Goal: Information Seeking & Learning: Find specific fact

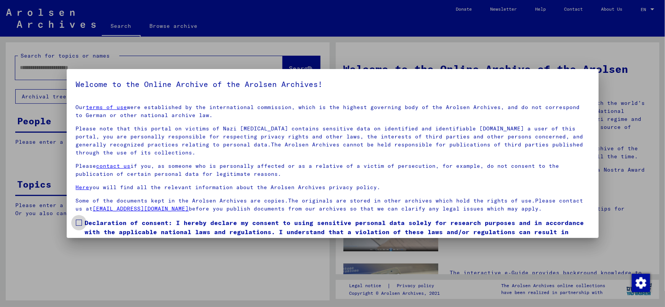
click at [79, 224] on span at bounding box center [79, 223] width 6 height 6
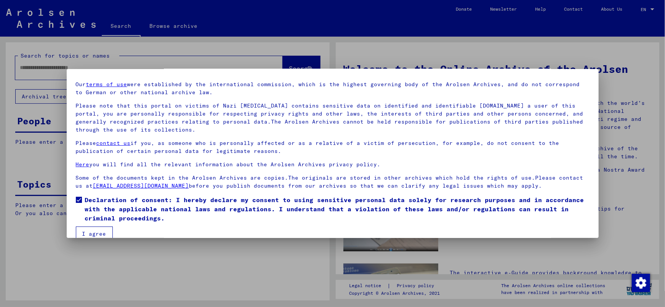
scroll to position [35, 0]
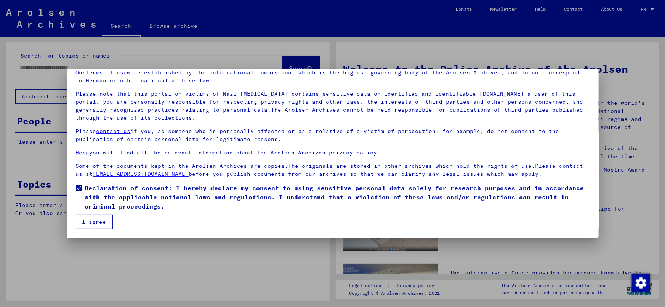
click at [99, 223] on button "I agree" at bounding box center [94, 222] width 37 height 14
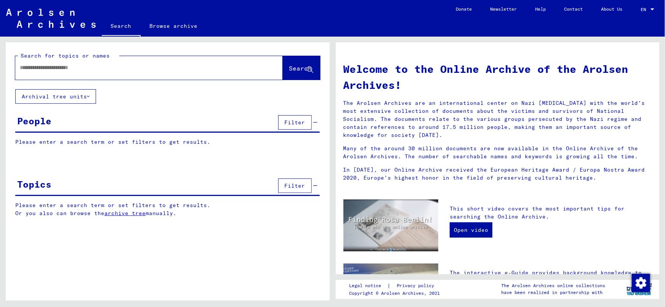
click at [55, 66] on input "text" at bounding box center [140, 68] width 240 height 8
type input "*******"
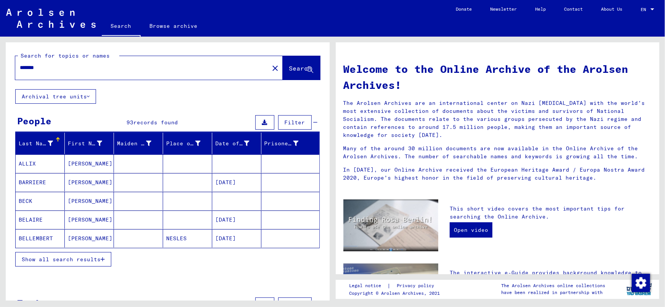
click at [40, 260] on span "Show all search results" at bounding box center [61, 259] width 79 height 7
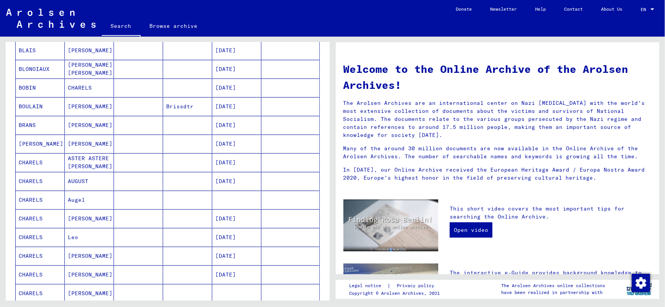
click at [191, 194] on mat-cell at bounding box center [187, 200] width 49 height 18
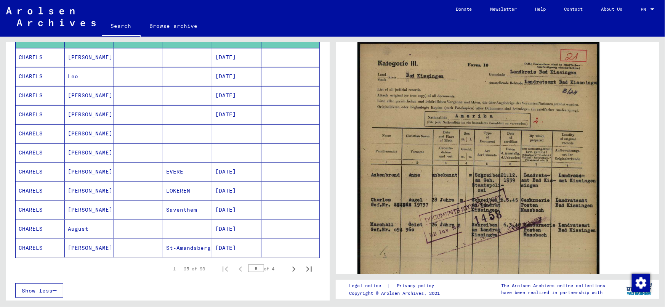
scroll to position [376, 0]
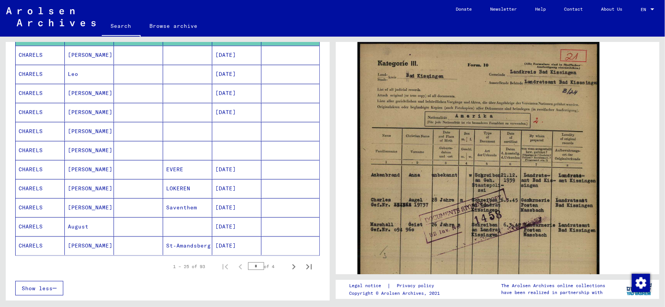
click at [223, 230] on mat-cell "[DATE]" at bounding box center [236, 226] width 49 height 19
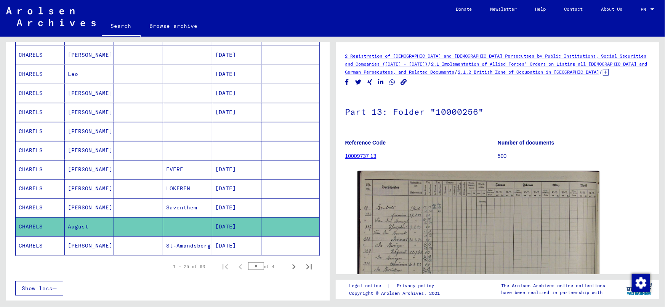
click at [355, 198] on div "DocID: 70782096" at bounding box center [498, 259] width 287 height 183
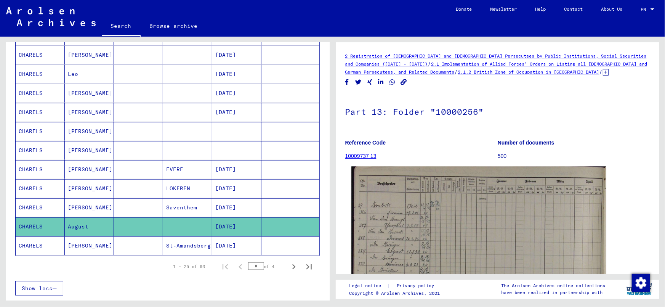
click at [473, 270] on img at bounding box center [479, 257] width 254 height 180
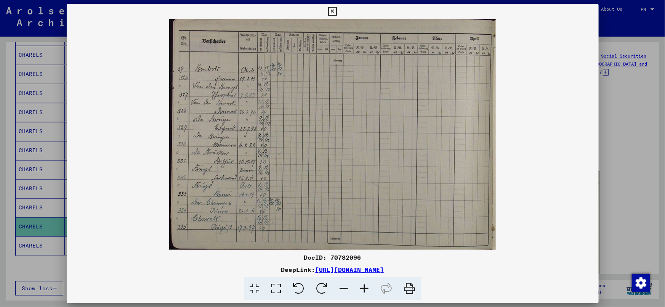
click at [360, 292] on icon at bounding box center [365, 288] width 21 height 23
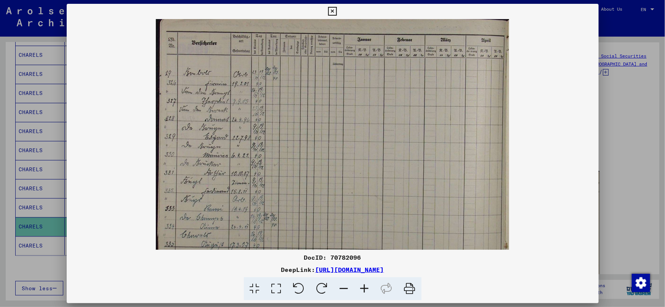
click at [360, 292] on icon at bounding box center [365, 288] width 21 height 23
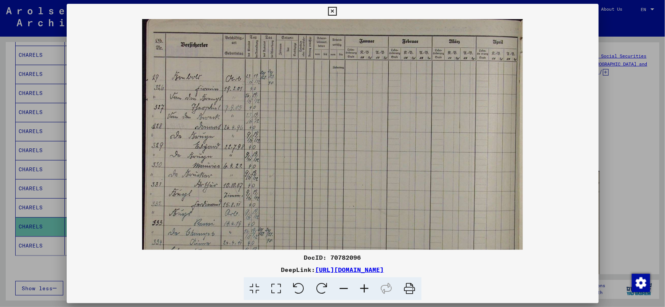
click at [360, 292] on icon at bounding box center [365, 288] width 21 height 23
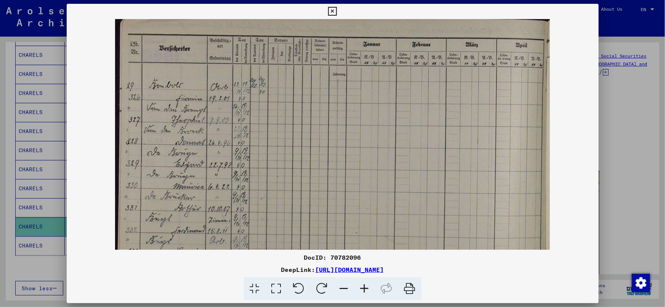
click at [360, 292] on icon at bounding box center [365, 288] width 21 height 23
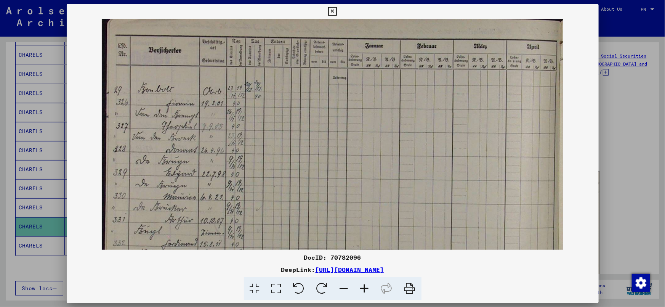
click at [360, 292] on icon at bounding box center [365, 288] width 21 height 23
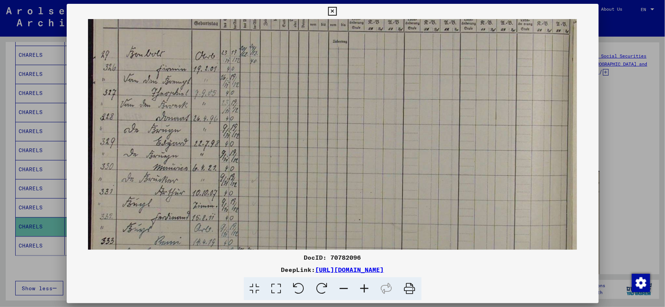
drag, startPoint x: 262, startPoint y: 211, endPoint x: 264, endPoint y: 170, distance: 40.8
click at [264, 170] on img at bounding box center [332, 151] width 489 height 345
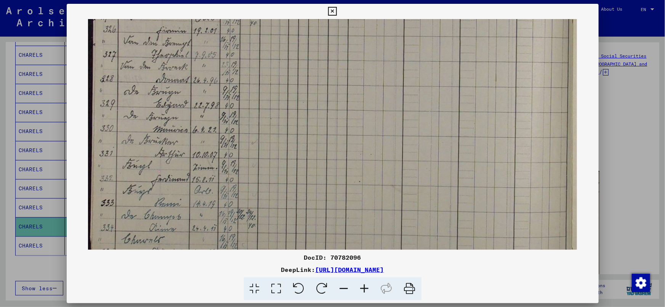
drag, startPoint x: 263, startPoint y: 208, endPoint x: 260, endPoint y: 169, distance: 38.6
click at [260, 169] on img at bounding box center [332, 113] width 489 height 345
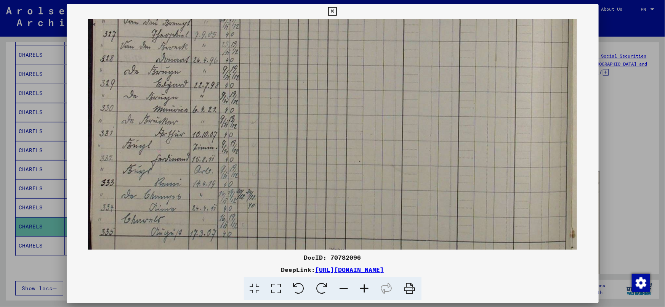
scroll to position [114, 0]
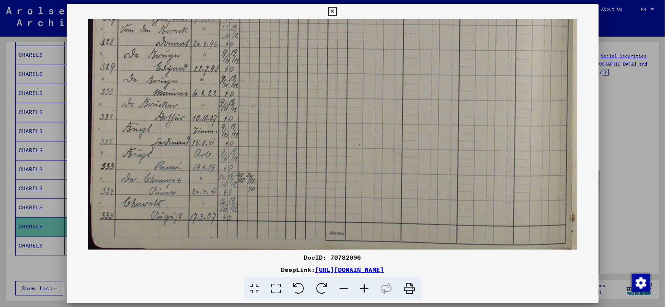
drag, startPoint x: 262, startPoint y: 203, endPoint x: 263, endPoint y: 161, distance: 42.0
click at [263, 161] on img at bounding box center [332, 77] width 489 height 345
click at [664, 127] on div at bounding box center [332, 153] width 665 height 307
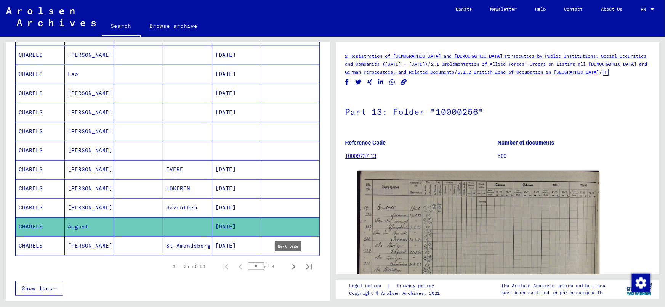
click at [289, 265] on icon "Next page" at bounding box center [294, 267] width 11 height 11
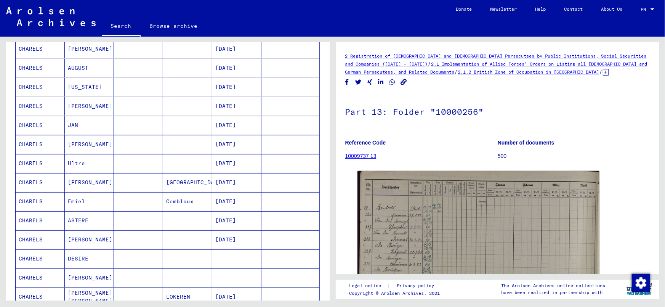
scroll to position [189, 0]
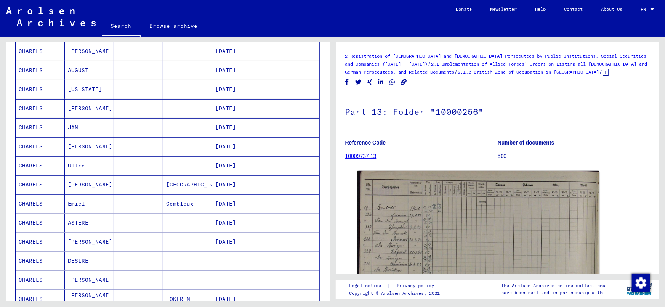
click at [230, 64] on mat-cell "[DATE]" at bounding box center [236, 70] width 49 height 19
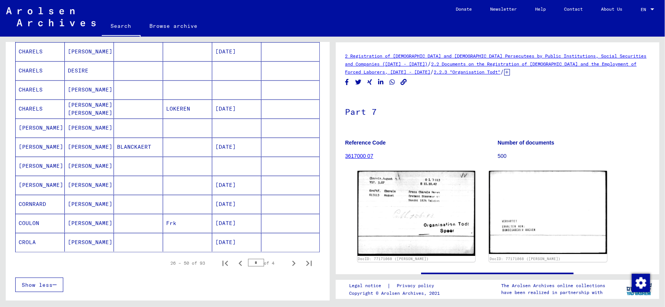
scroll to position [382, 0]
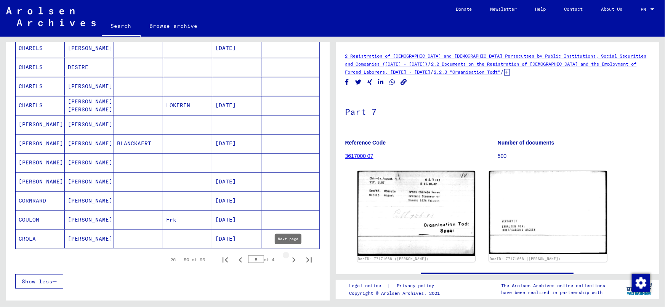
click at [290, 258] on icon "Next page" at bounding box center [294, 260] width 11 height 11
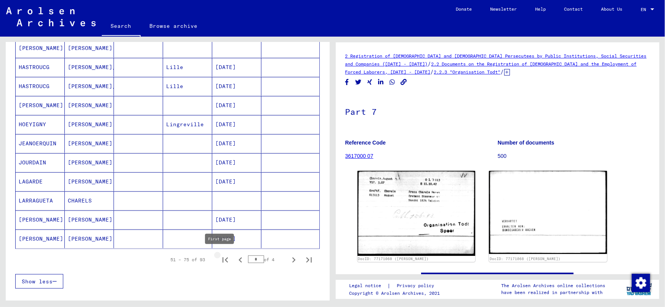
click at [220, 258] on icon "First page" at bounding box center [225, 260] width 11 height 11
type input "*"
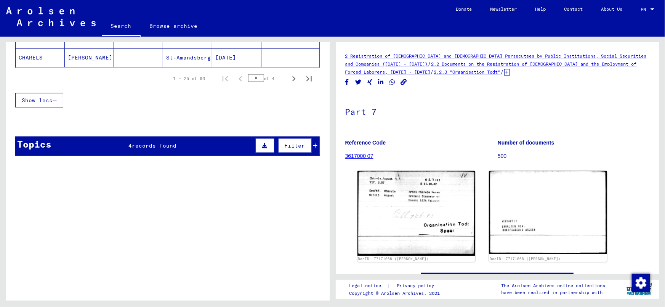
scroll to position [566, 0]
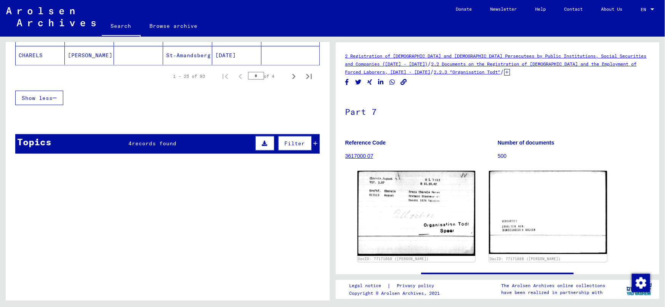
click at [143, 143] on span "records found" at bounding box center [154, 143] width 45 height 7
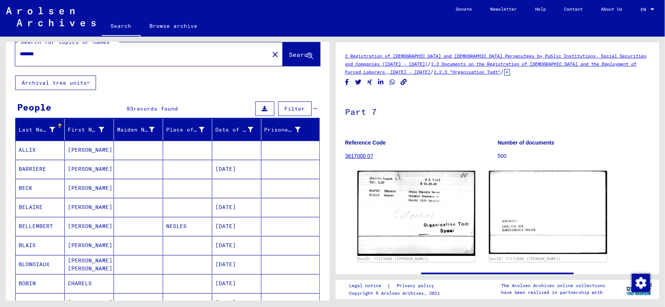
scroll to position [0, 0]
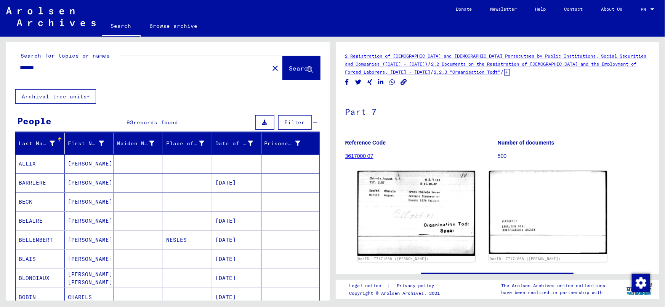
click at [0, 67] on html "Search Browse archive Donate Newsletter Help Contact About Us Search Browse arc…" at bounding box center [332, 153] width 665 height 307
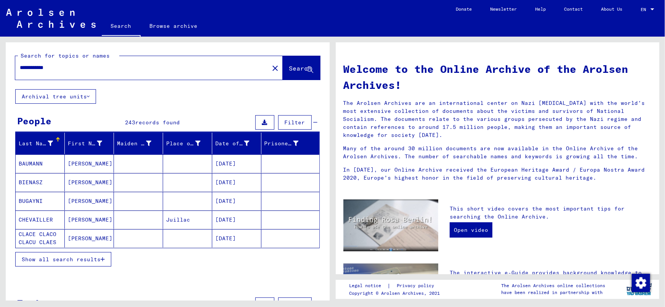
click at [61, 256] on span "Show all search results" at bounding box center [61, 259] width 79 height 7
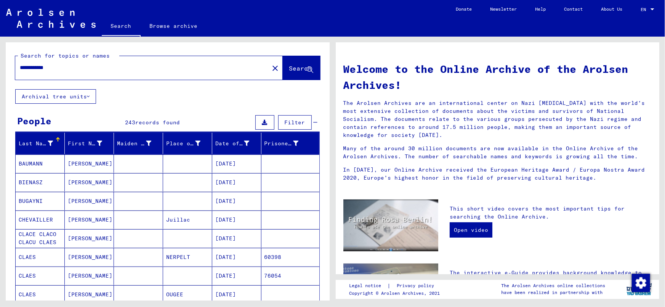
click at [96, 68] on input "**********" at bounding box center [140, 68] width 240 height 8
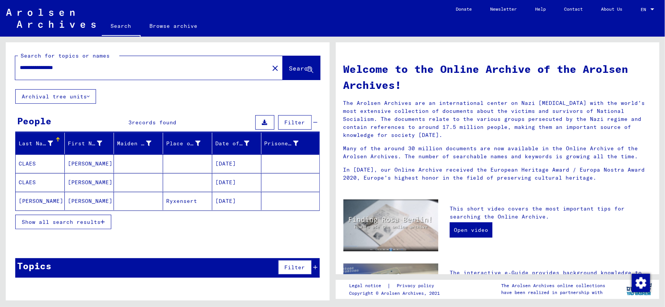
click at [80, 215] on button "Show all search results" at bounding box center [63, 222] width 96 height 14
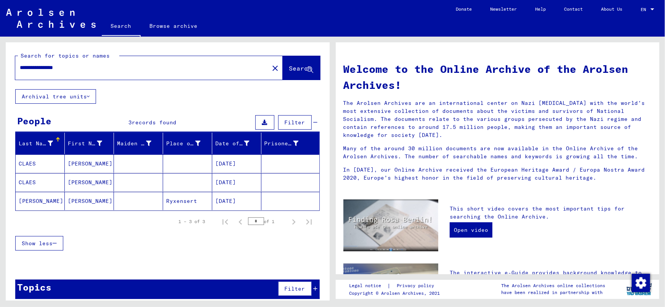
click at [230, 201] on mat-cell "[DATE]" at bounding box center [236, 201] width 49 height 18
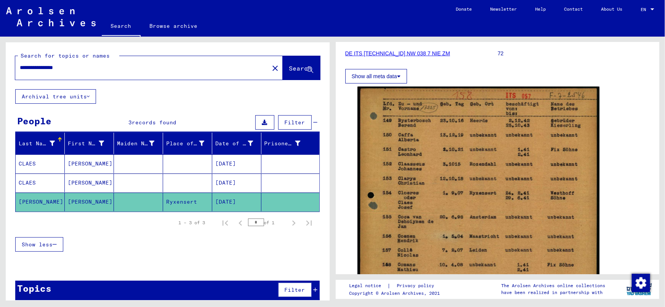
scroll to position [106, 0]
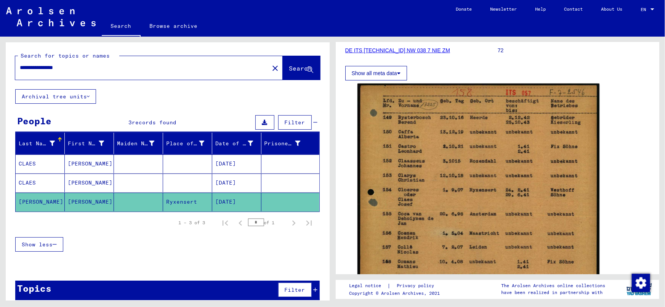
click at [223, 180] on mat-cell "[DATE]" at bounding box center [236, 183] width 49 height 19
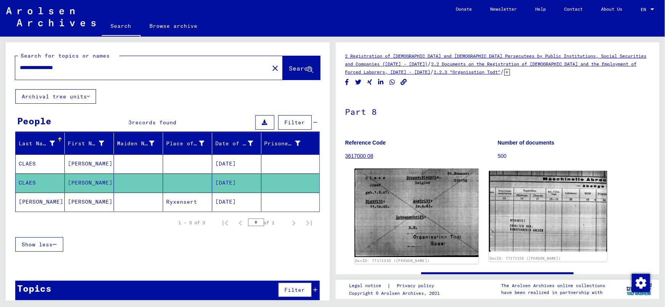
click at [423, 204] on img at bounding box center [417, 213] width 124 height 88
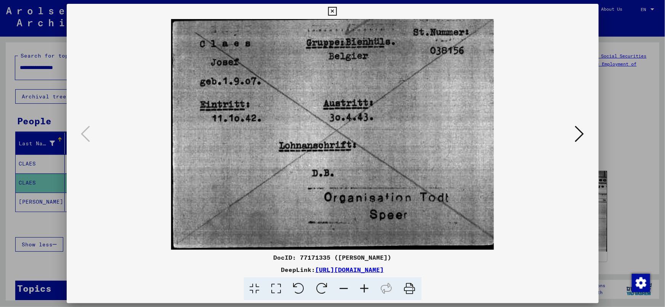
click at [580, 132] on icon at bounding box center [579, 134] width 9 height 18
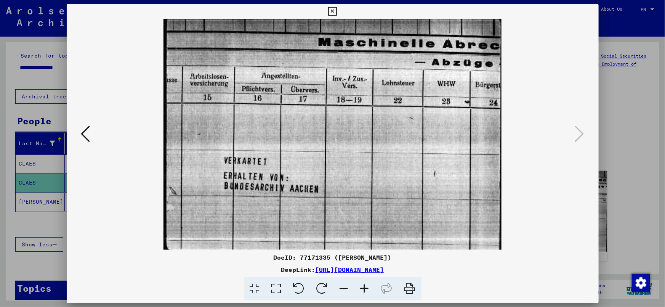
click at [630, 116] on div at bounding box center [332, 153] width 665 height 307
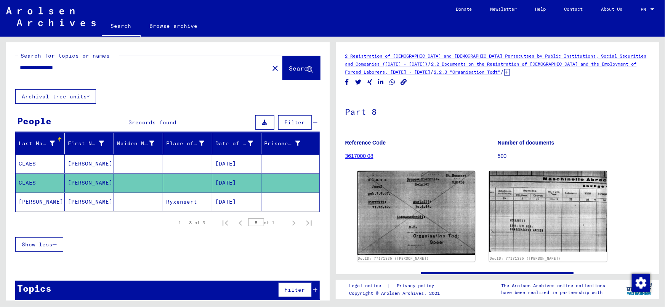
click at [205, 160] on mat-cell at bounding box center [187, 163] width 49 height 19
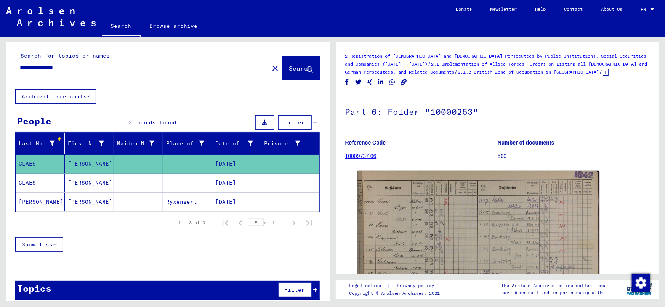
click at [142, 90] on div "**********" at bounding box center [168, 174] width 324 height 264
drag, startPoint x: 82, startPoint y: 69, endPoint x: 85, endPoint y: 70, distance: 4.0
click at [82, 69] on input "**********" at bounding box center [142, 68] width 245 height 8
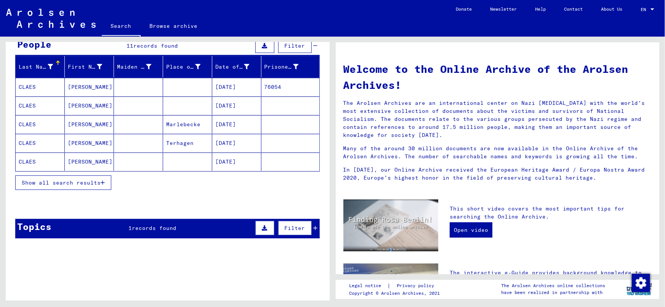
scroll to position [79, 0]
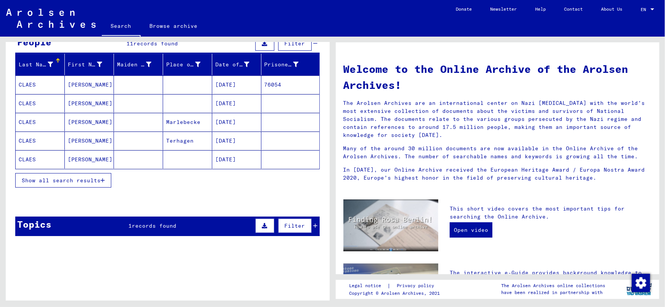
click at [162, 222] on span "records found" at bounding box center [154, 225] width 45 height 7
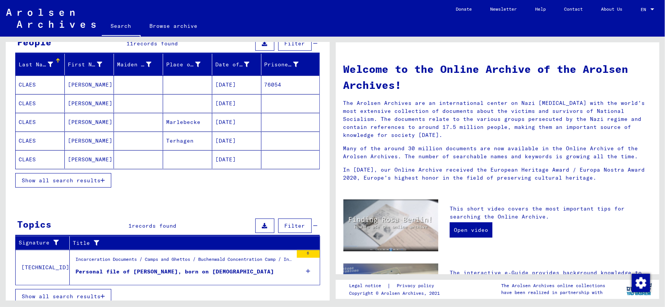
click at [93, 179] on span "Show all search results" at bounding box center [61, 180] width 79 height 7
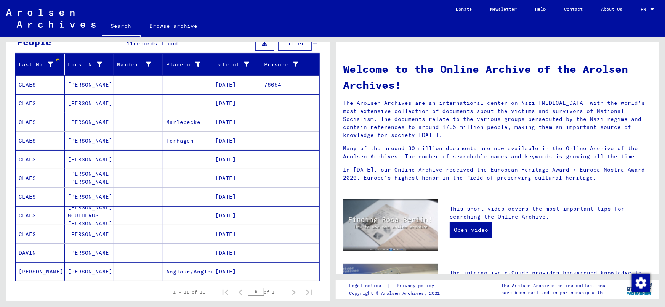
click at [235, 196] on mat-cell "[DATE]" at bounding box center [236, 197] width 49 height 18
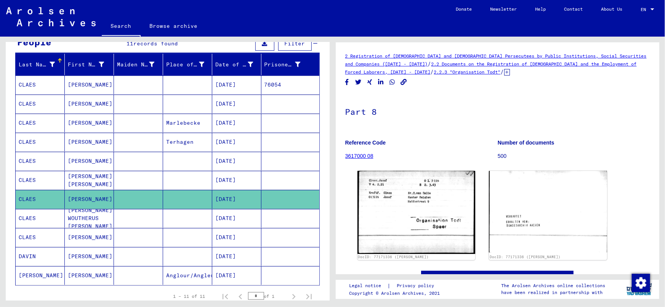
click at [232, 101] on mat-cell "[DATE]" at bounding box center [236, 104] width 49 height 19
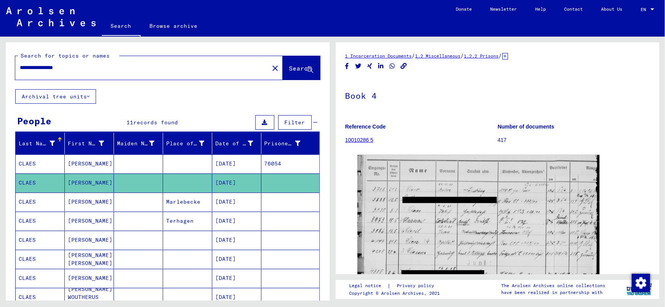
drag, startPoint x: 72, startPoint y: 67, endPoint x: -1, endPoint y: 87, distance: 75.7
click at [0, 87] on html "**********" at bounding box center [332, 153] width 665 height 307
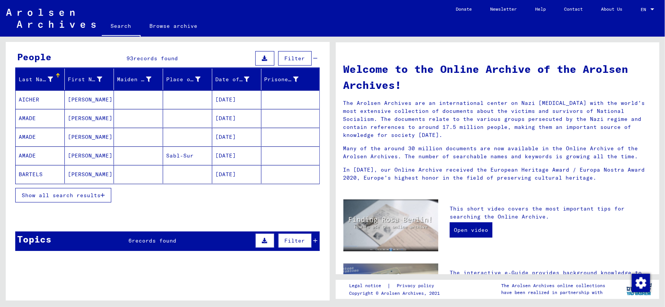
scroll to position [69, 0]
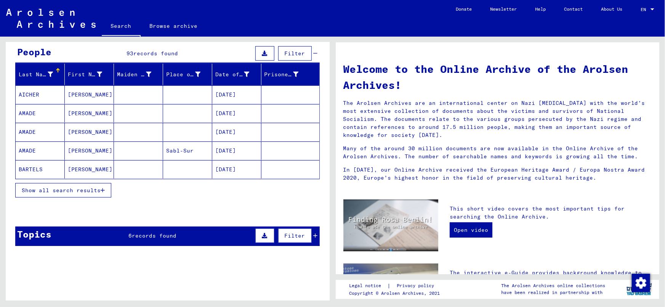
click at [160, 235] on span "records found" at bounding box center [154, 235] width 45 height 7
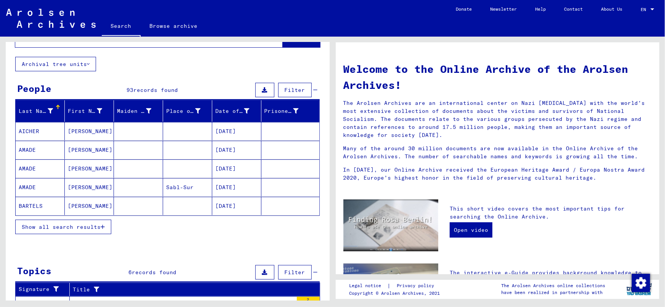
scroll to position [0, 0]
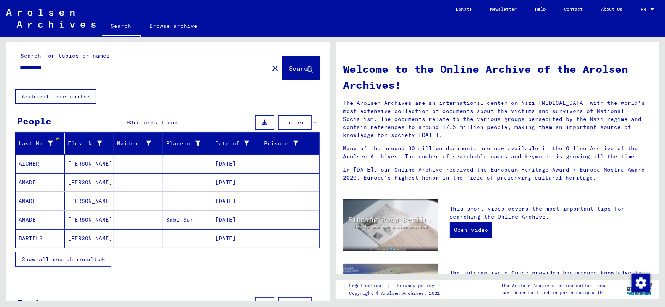
click at [58, 264] on button "Show all search results" at bounding box center [63, 259] width 96 height 14
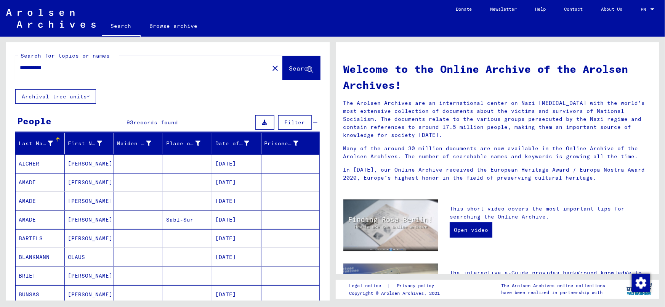
click at [99, 72] on div "**********" at bounding box center [137, 67] width 245 height 17
click at [87, 63] on div "**********" at bounding box center [137, 67] width 245 height 17
click at [73, 65] on input "**********" at bounding box center [140, 68] width 240 height 8
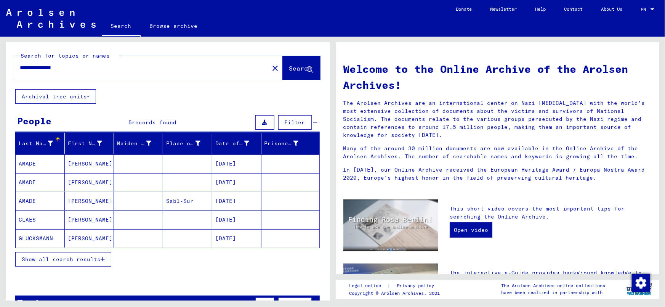
drag, startPoint x: 86, startPoint y: 257, endPoint x: 183, endPoint y: 227, distance: 101.1
click at [86, 257] on span "Show all search results" at bounding box center [61, 259] width 79 height 7
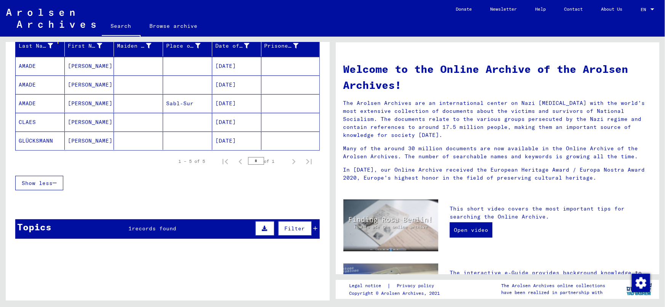
scroll to position [100, 0]
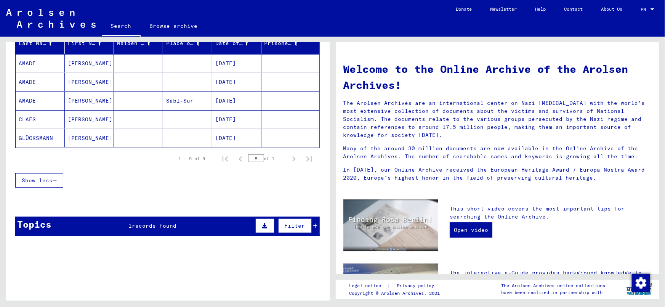
drag, startPoint x: 154, startPoint y: 217, endPoint x: 187, endPoint y: 191, distance: 41.5
click at [154, 217] on div "Topics 1 records found Filter" at bounding box center [167, 226] width 305 height 19
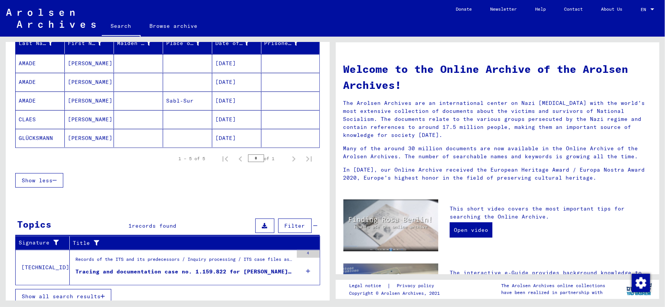
click at [193, 269] on div "Tracing and documentation case no. 1.159.822 for [PERSON_NAME] born [DEMOGRAPHI…" at bounding box center [185, 272] width 218 height 8
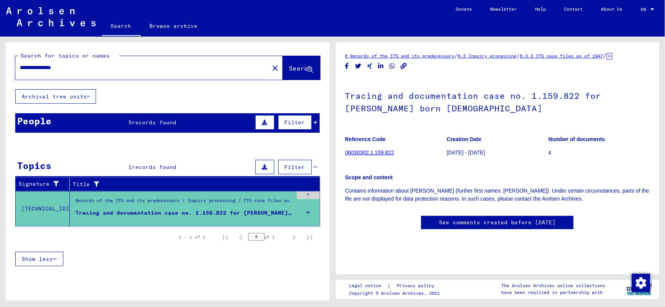
drag, startPoint x: 177, startPoint y: 262, endPoint x: 173, endPoint y: 262, distance: 3.8
click at [179, 262] on div "1 – 5 of 5" at bounding box center [192, 260] width 27 height 7
click at [131, 133] on mat-header-cell "Maiden Name" at bounding box center [138, 143] width 49 height 21
click at [130, 122] on span "5" at bounding box center [130, 122] width 3 height 7
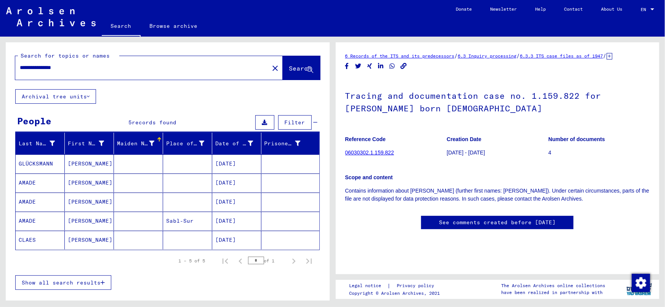
click at [0, 69] on html "**********" at bounding box center [332, 153] width 665 height 307
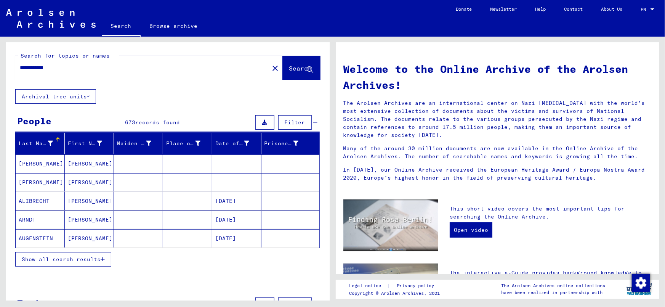
click at [42, 254] on button "Show all search results" at bounding box center [63, 259] width 96 height 14
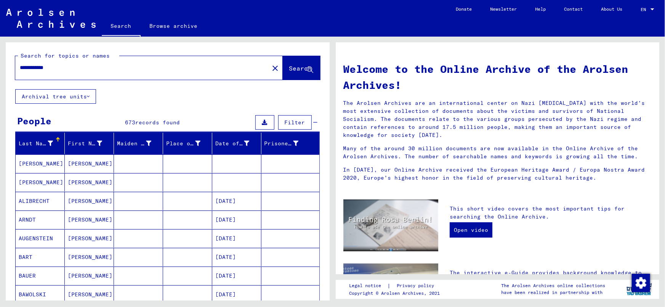
click at [77, 74] on div "**********" at bounding box center [137, 67] width 245 height 17
click at [95, 69] on input "**********" at bounding box center [140, 68] width 240 height 8
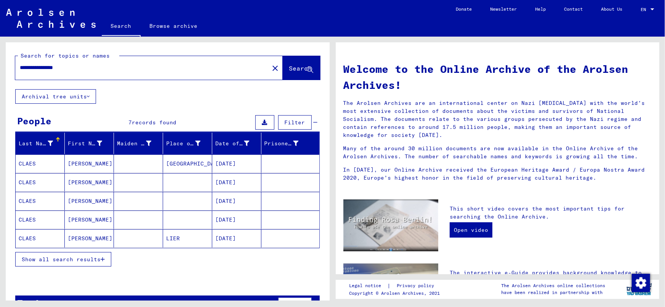
click at [91, 253] on button "Show all search results" at bounding box center [63, 259] width 96 height 14
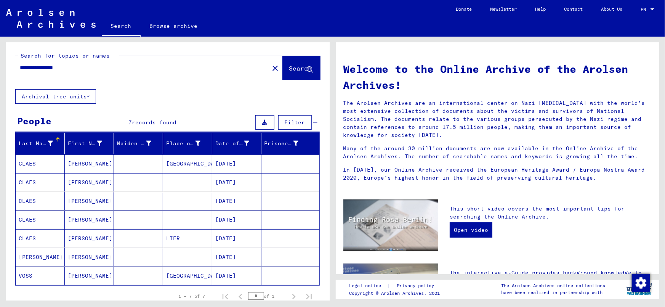
click at [240, 183] on mat-cell "[DATE]" at bounding box center [236, 182] width 49 height 18
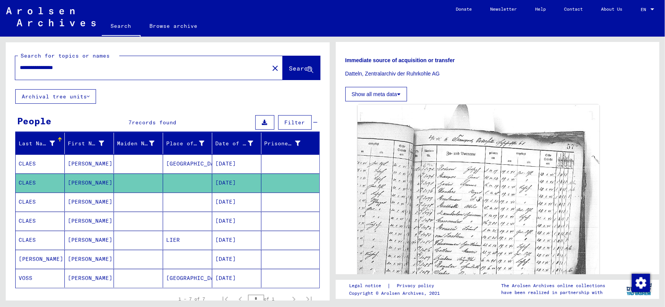
scroll to position [189, 0]
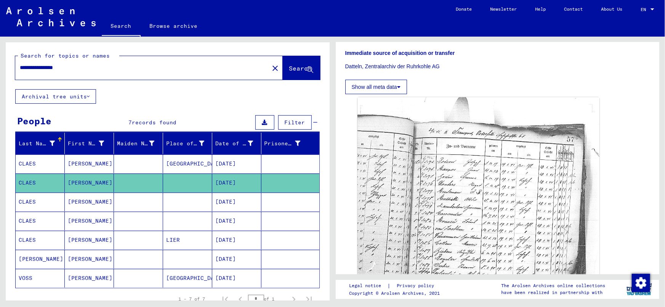
click at [244, 196] on mat-cell "[DATE]" at bounding box center [236, 202] width 49 height 19
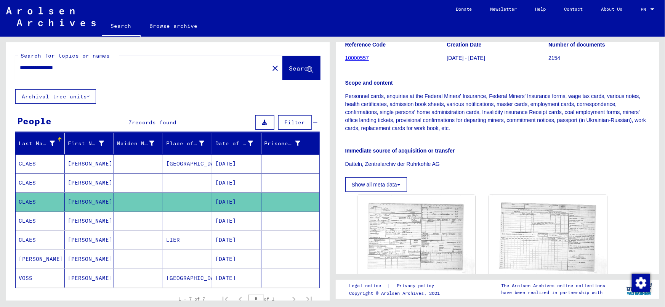
scroll to position [162, 0]
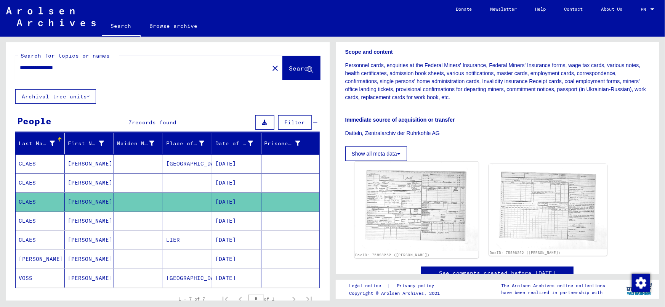
click at [403, 198] on img at bounding box center [417, 207] width 124 height 90
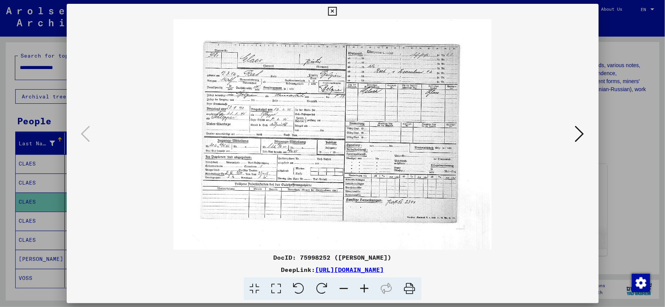
click at [624, 118] on div at bounding box center [332, 153] width 665 height 307
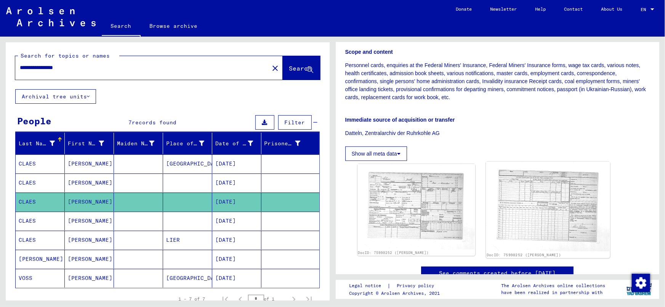
click at [569, 186] on img at bounding box center [549, 207] width 124 height 90
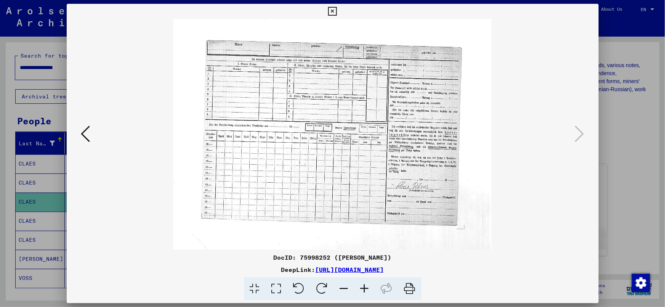
click at [368, 156] on img at bounding box center [333, 134] width 480 height 231
click at [618, 103] on div at bounding box center [332, 153] width 665 height 307
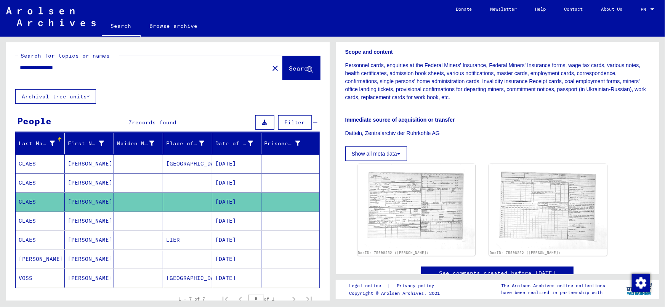
click at [238, 219] on mat-cell "[DATE]" at bounding box center [236, 221] width 49 height 19
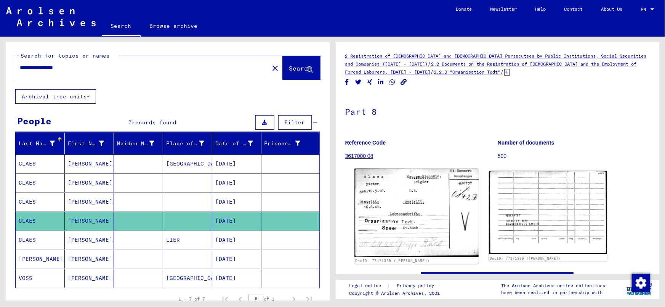
click at [411, 207] on img at bounding box center [417, 213] width 124 height 88
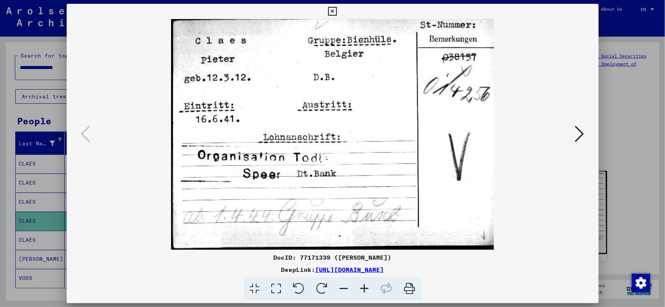
click at [570, 81] on img at bounding box center [333, 134] width 480 height 231
click at [619, 104] on div at bounding box center [332, 153] width 665 height 307
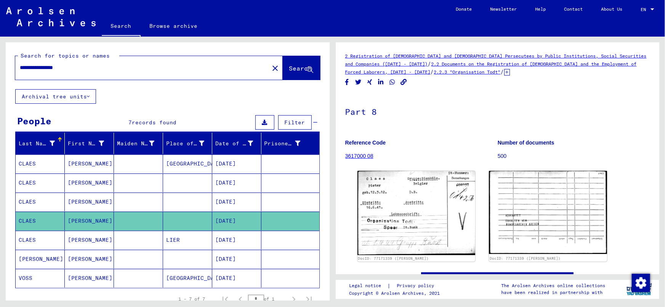
click at [232, 200] on mat-cell "[DATE]" at bounding box center [236, 202] width 49 height 19
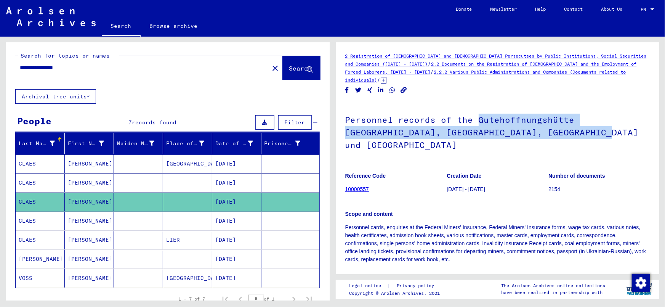
drag, startPoint x: 477, startPoint y: 117, endPoint x: 541, endPoint y: 130, distance: 65.9
click at [541, 130] on h1 "Personnel records of the Gutehoffnungshütte [GEOGRAPHIC_DATA], [GEOGRAPHIC_DATA…" at bounding box center [497, 131] width 305 height 59
copy h1 "Gutehoffnungshütte Oberhausen, [GEOGRAPHIC_DATA], [GEOGRAPHIC_DATA] und [GEOGRA…"
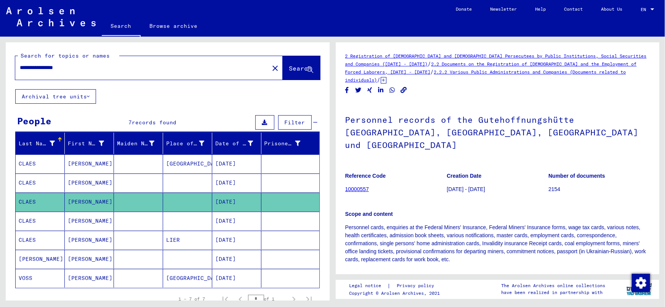
drag, startPoint x: 41, startPoint y: 67, endPoint x: 193, endPoint y: 73, distance: 152.3
click at [192, 72] on div "**********" at bounding box center [139, 67] width 249 height 17
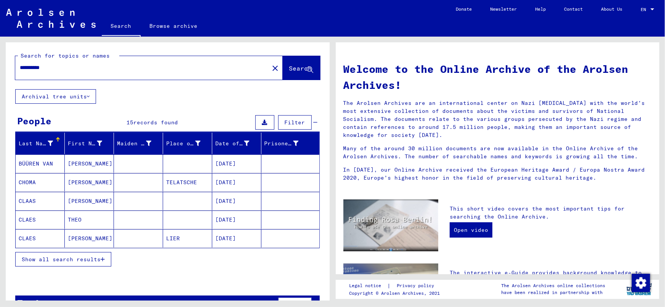
click at [69, 256] on button "Show all search results" at bounding box center [63, 259] width 96 height 14
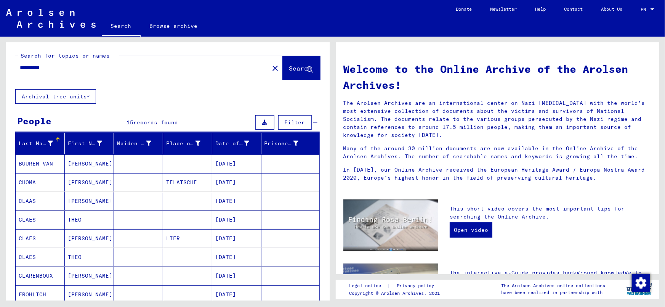
click at [200, 96] on div "**********" at bounding box center [168, 285] width 324 height 487
click at [236, 219] on mat-cell "[DATE]" at bounding box center [236, 220] width 49 height 18
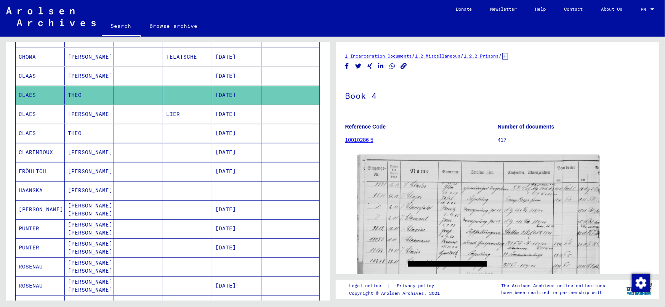
scroll to position [130, 0]
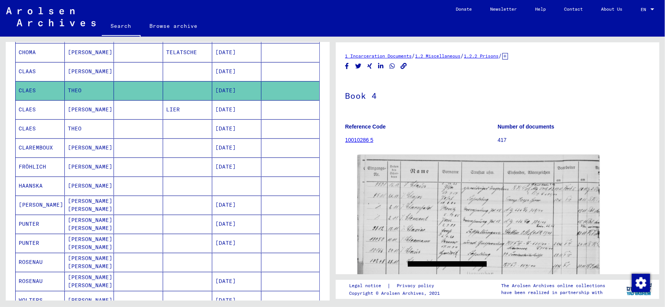
click at [218, 123] on mat-cell "[DATE]" at bounding box center [236, 128] width 49 height 19
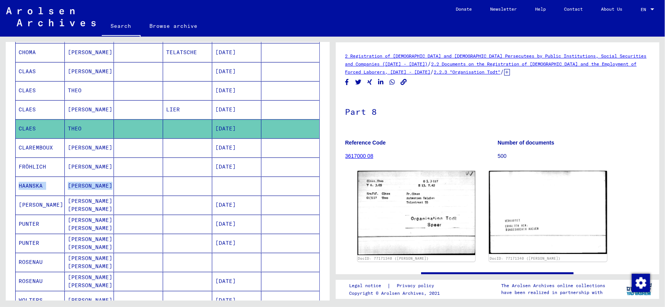
drag, startPoint x: 330, startPoint y: 166, endPoint x: 328, endPoint y: 175, distance: 10.3
click at [328, 175] on div "**********" at bounding box center [166, 169] width 333 height 264
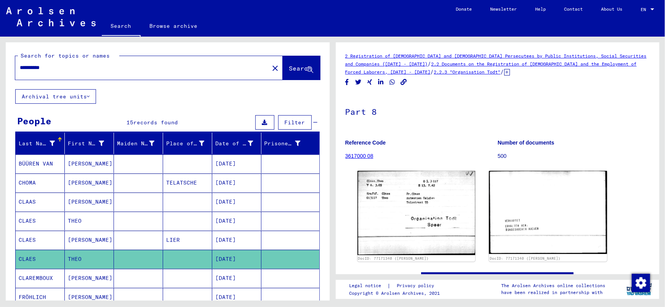
click at [31, 64] on input "**********" at bounding box center [142, 68] width 245 height 8
type input "**********"
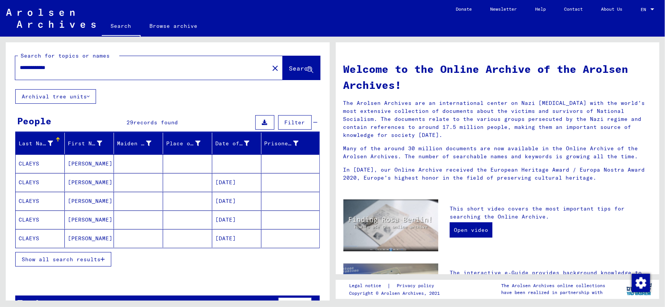
click at [81, 254] on button "Show all search results" at bounding box center [63, 259] width 96 height 14
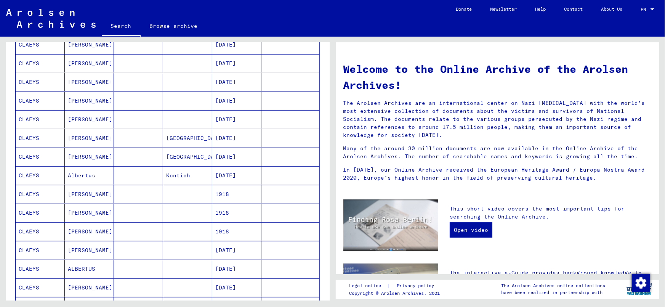
click at [229, 188] on mat-cell "1918" at bounding box center [236, 194] width 49 height 18
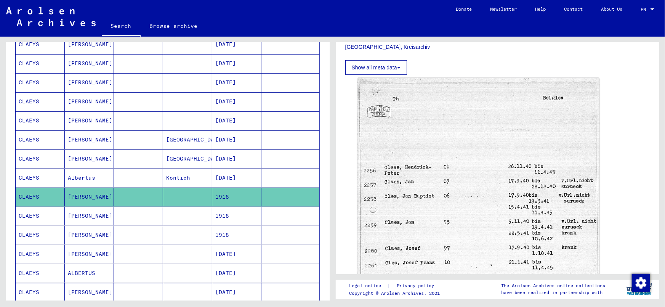
scroll to position [242, 0]
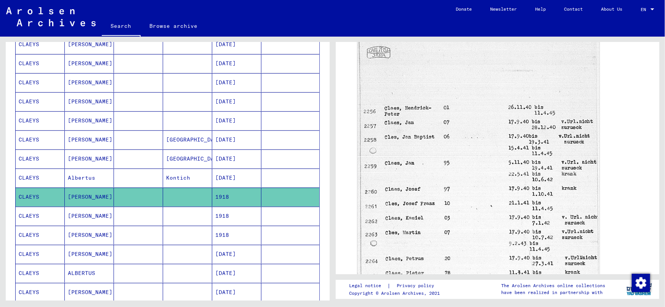
click at [237, 220] on mat-cell "1918" at bounding box center [236, 216] width 49 height 19
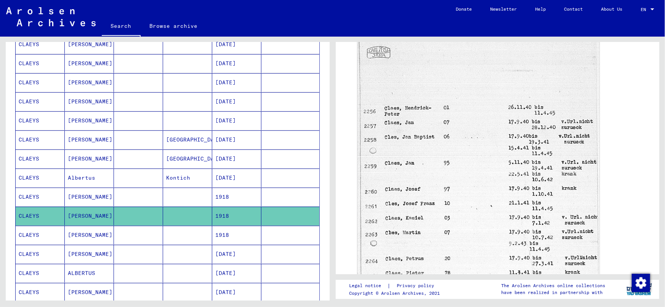
click at [236, 252] on mat-cell "[DATE]" at bounding box center [236, 254] width 49 height 19
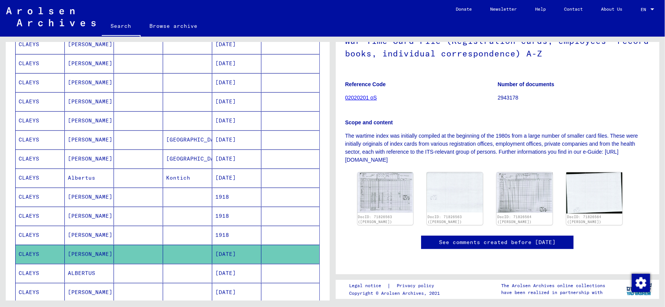
scroll to position [87, 0]
click at [375, 194] on img at bounding box center [385, 192] width 59 height 42
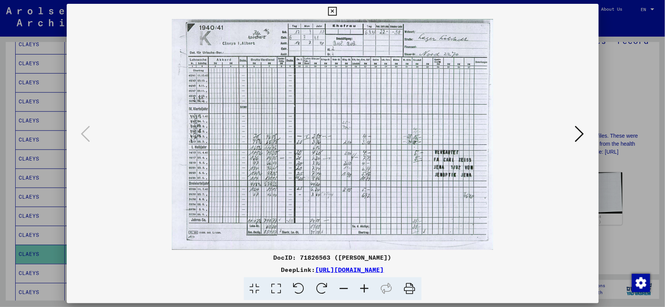
click at [577, 126] on icon at bounding box center [579, 134] width 9 height 18
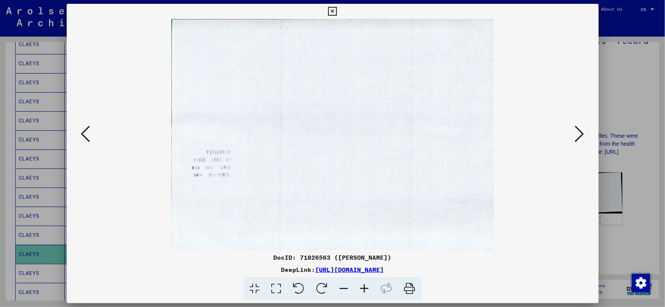
click at [577, 126] on icon at bounding box center [579, 134] width 9 height 18
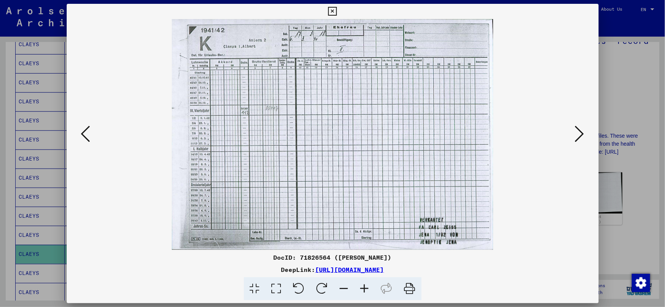
click at [577, 126] on icon at bounding box center [579, 134] width 9 height 18
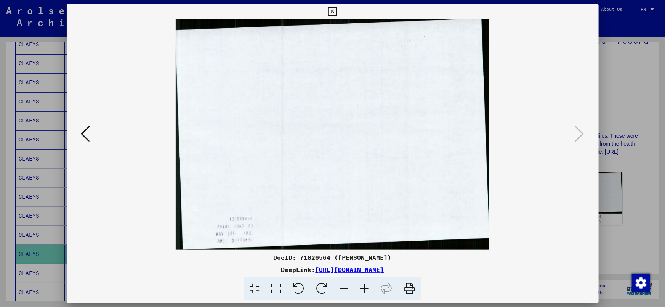
click at [643, 95] on div at bounding box center [332, 153] width 665 height 307
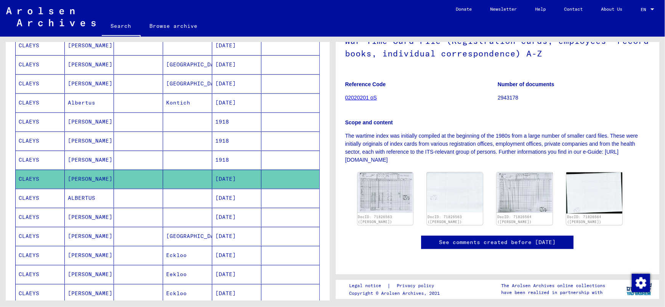
scroll to position [217, 0]
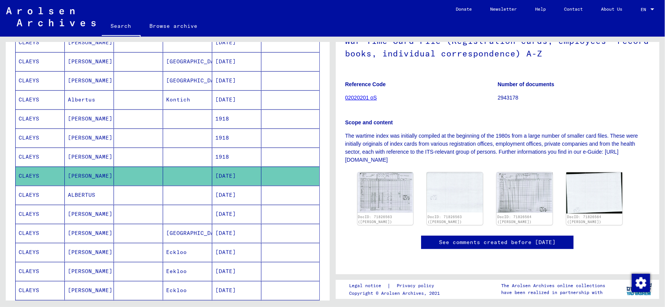
click at [239, 210] on mat-cell "[DATE]" at bounding box center [236, 214] width 49 height 19
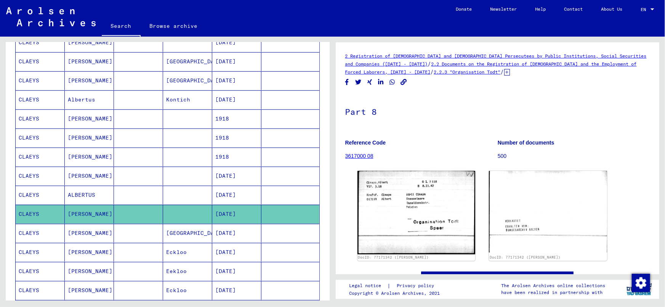
click at [236, 172] on mat-cell "[DATE]" at bounding box center [236, 176] width 49 height 19
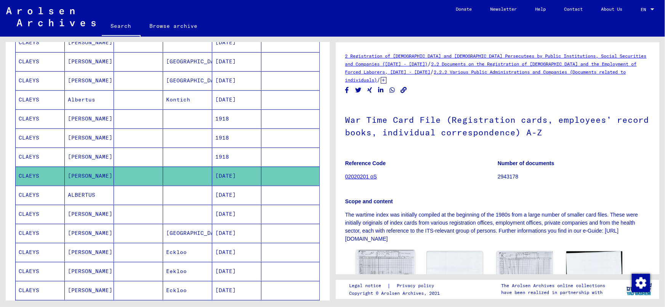
click at [395, 266] on img at bounding box center [385, 271] width 59 height 42
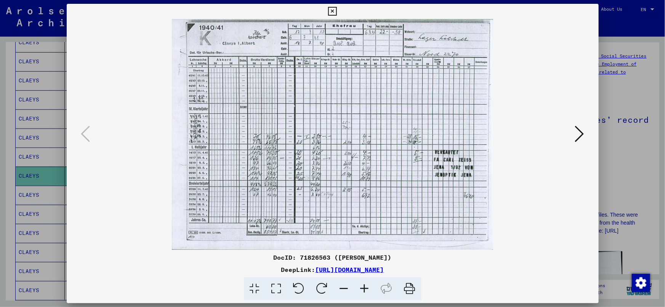
click at [644, 169] on div at bounding box center [332, 153] width 665 height 307
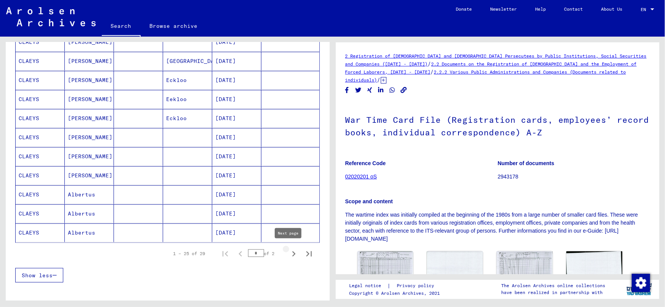
click at [292, 251] on icon "Next page" at bounding box center [293, 253] width 3 height 5
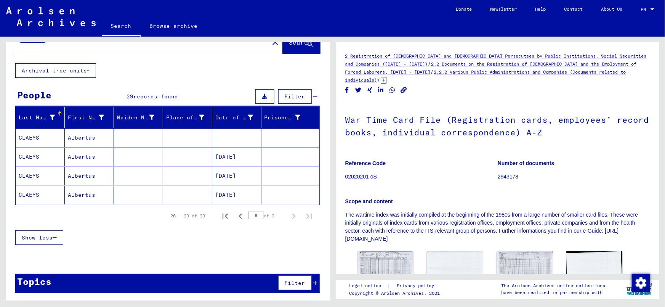
click at [186, 135] on mat-cell at bounding box center [187, 138] width 49 height 19
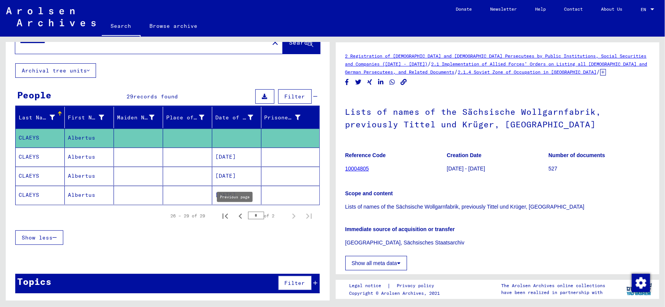
click at [239, 215] on icon "Previous page" at bounding box center [240, 216] width 3 height 5
type input "*"
